Goal: Information Seeking & Learning: Learn about a topic

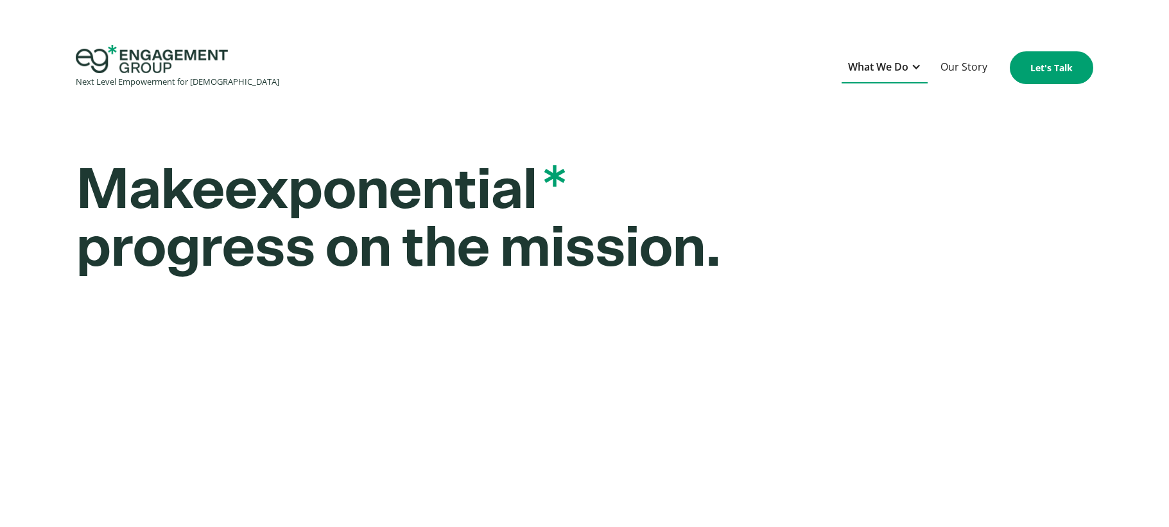
click at [869, 62] on div "What We Do" at bounding box center [878, 66] width 60 height 17
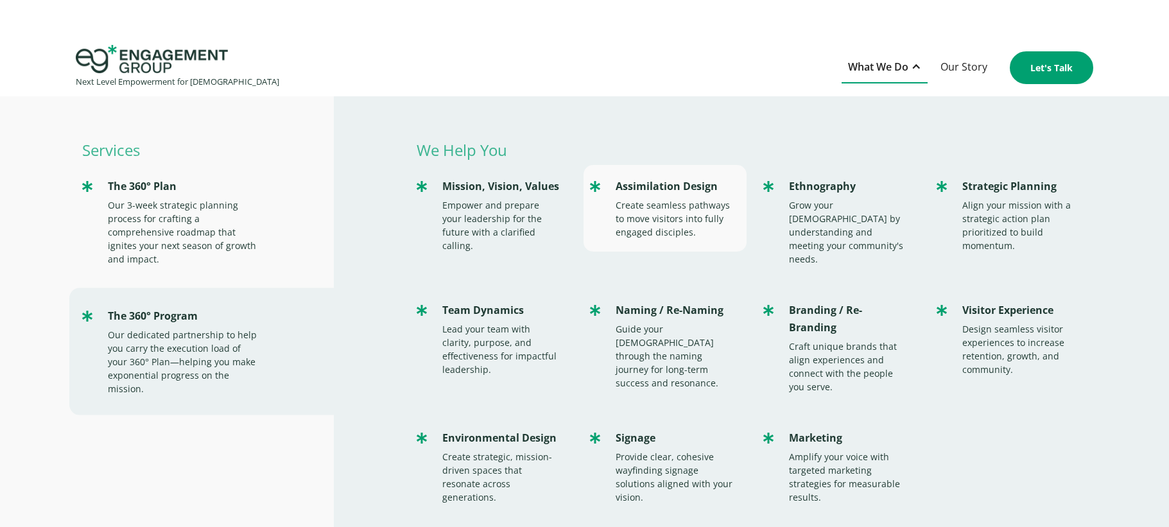
click at [650, 191] on div "Assimilation Design" at bounding box center [675, 186] width 118 height 17
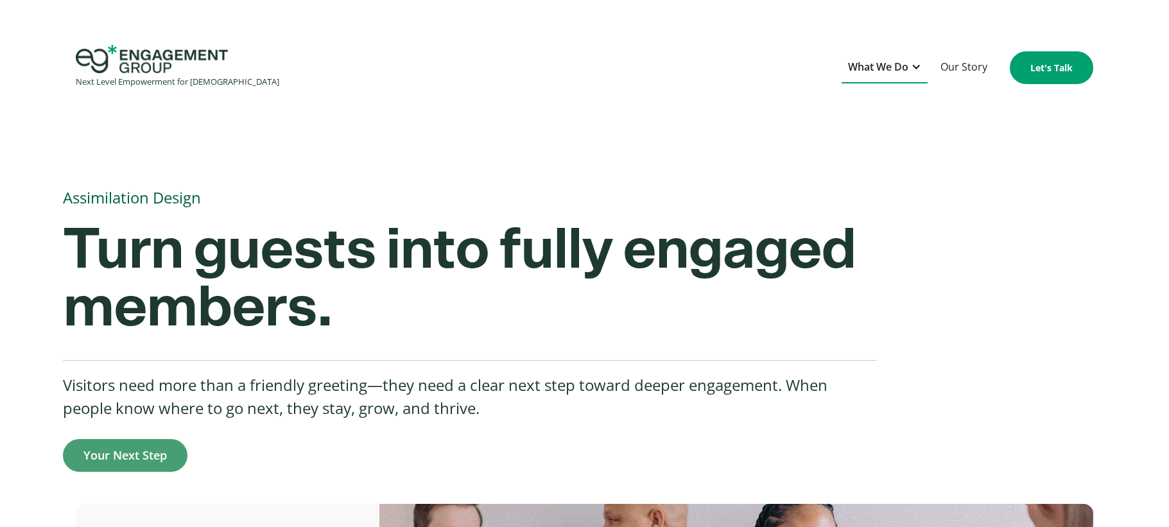
click at [879, 58] on div "What We Do" at bounding box center [878, 66] width 60 height 17
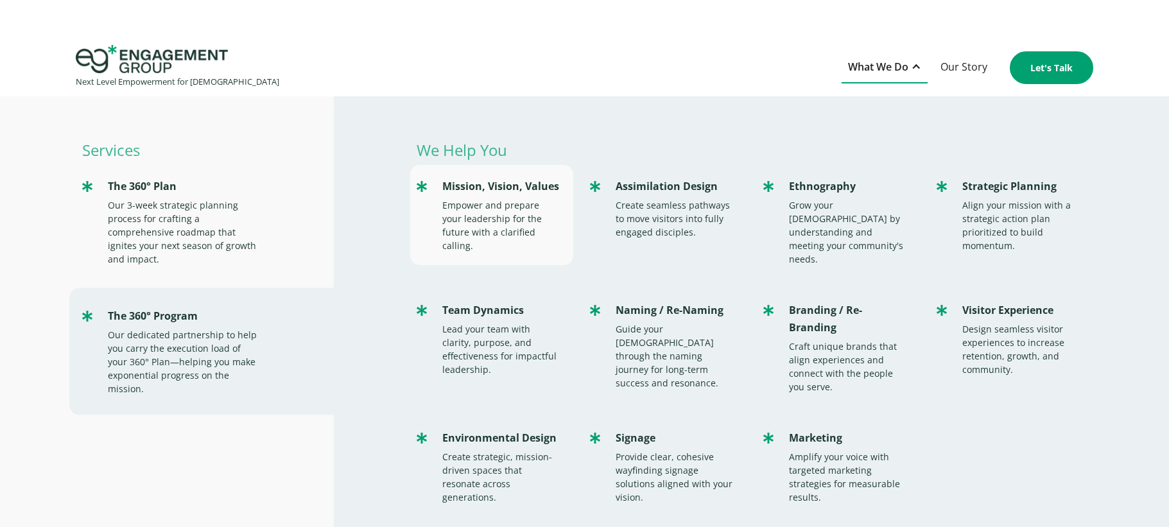
click at [474, 197] on div "Mission, Vision, Values Empower and prepare your leadership for the future with…" at bounding box center [491, 215] width 163 height 100
